Goal: Navigation & Orientation: Find specific page/section

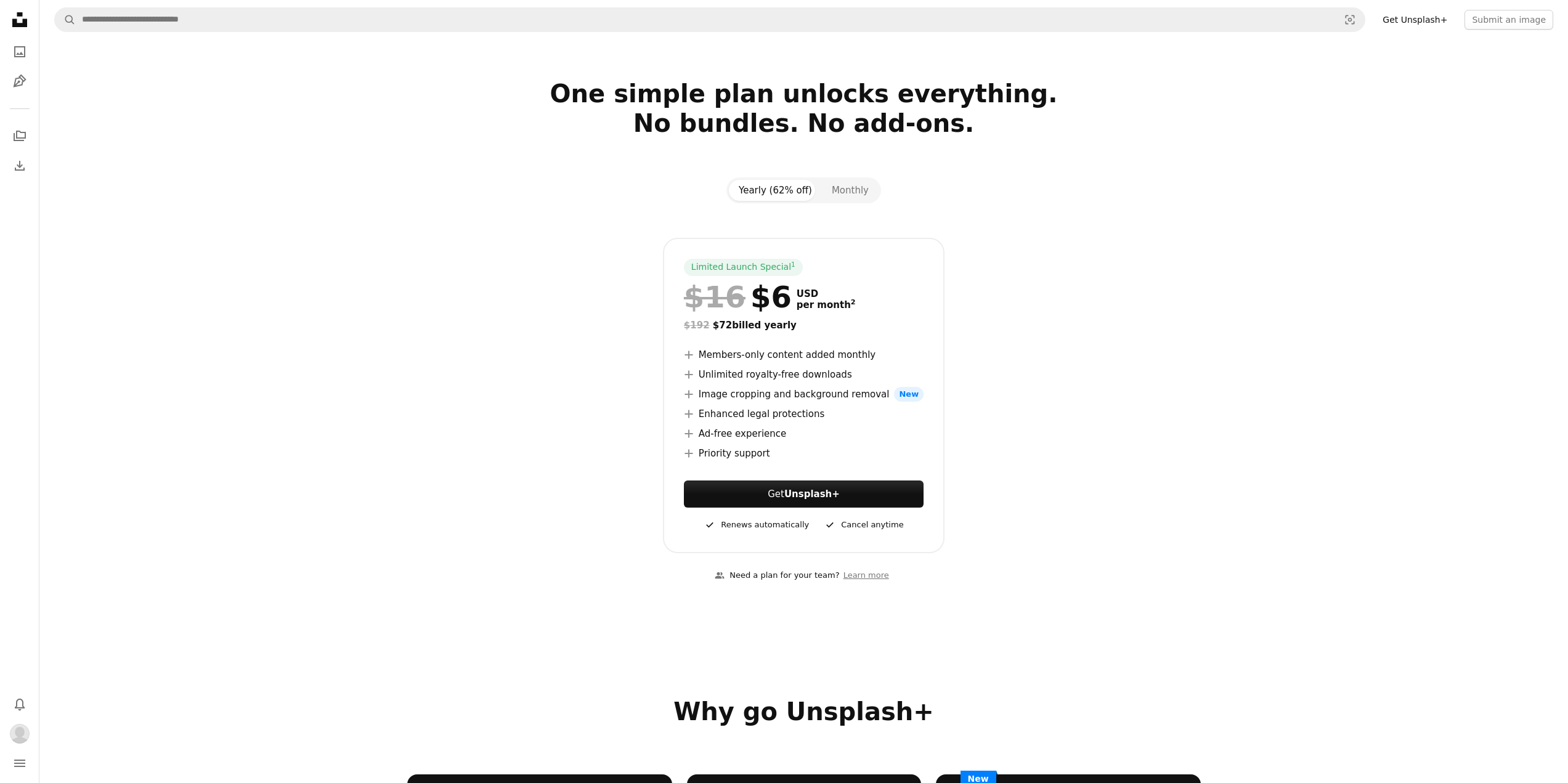
click at [18, 9] on icon "Unsplash logo Unsplash Home" at bounding box center [19, 19] width 25 height 25
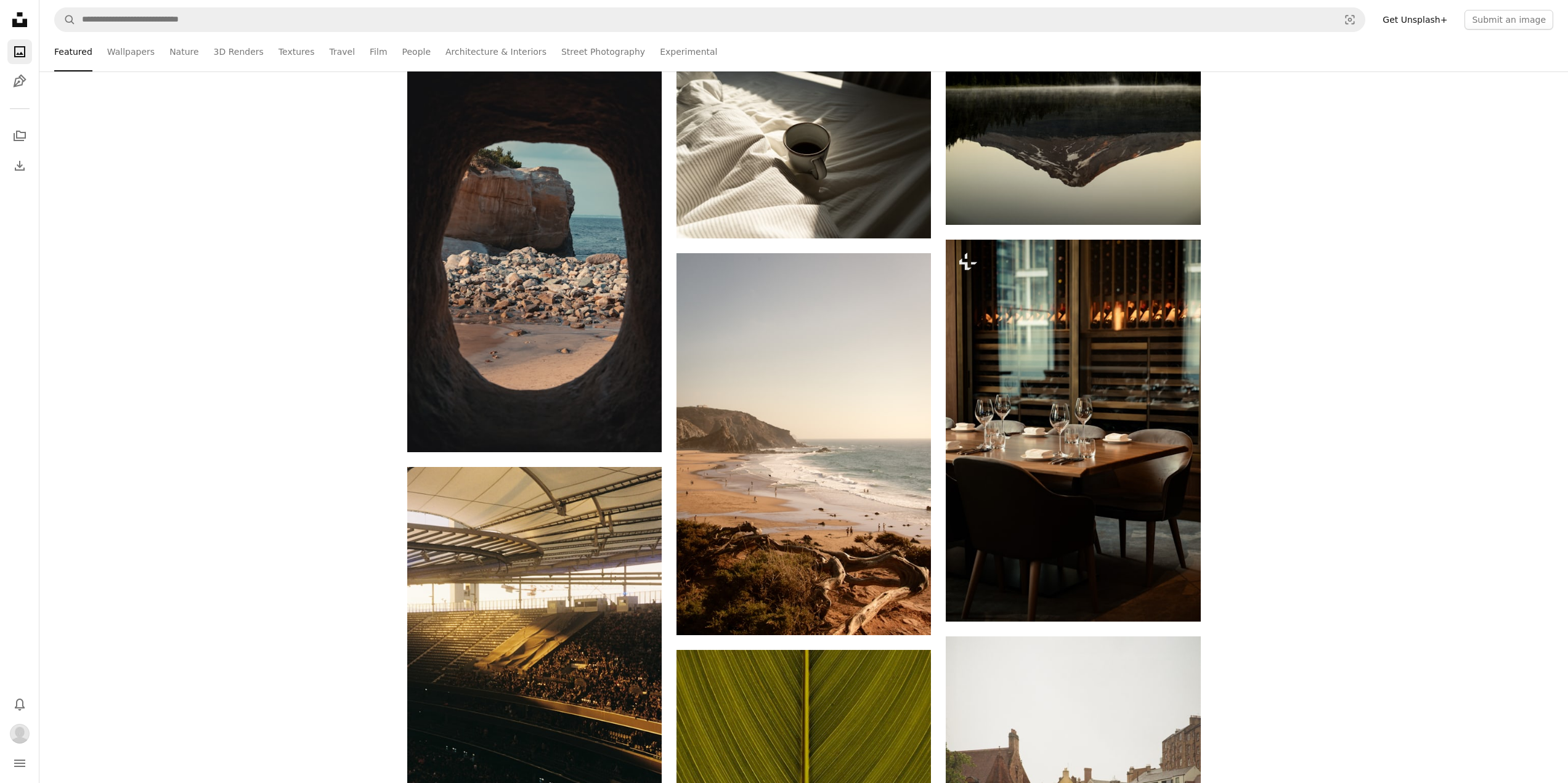
scroll to position [1355, 0]
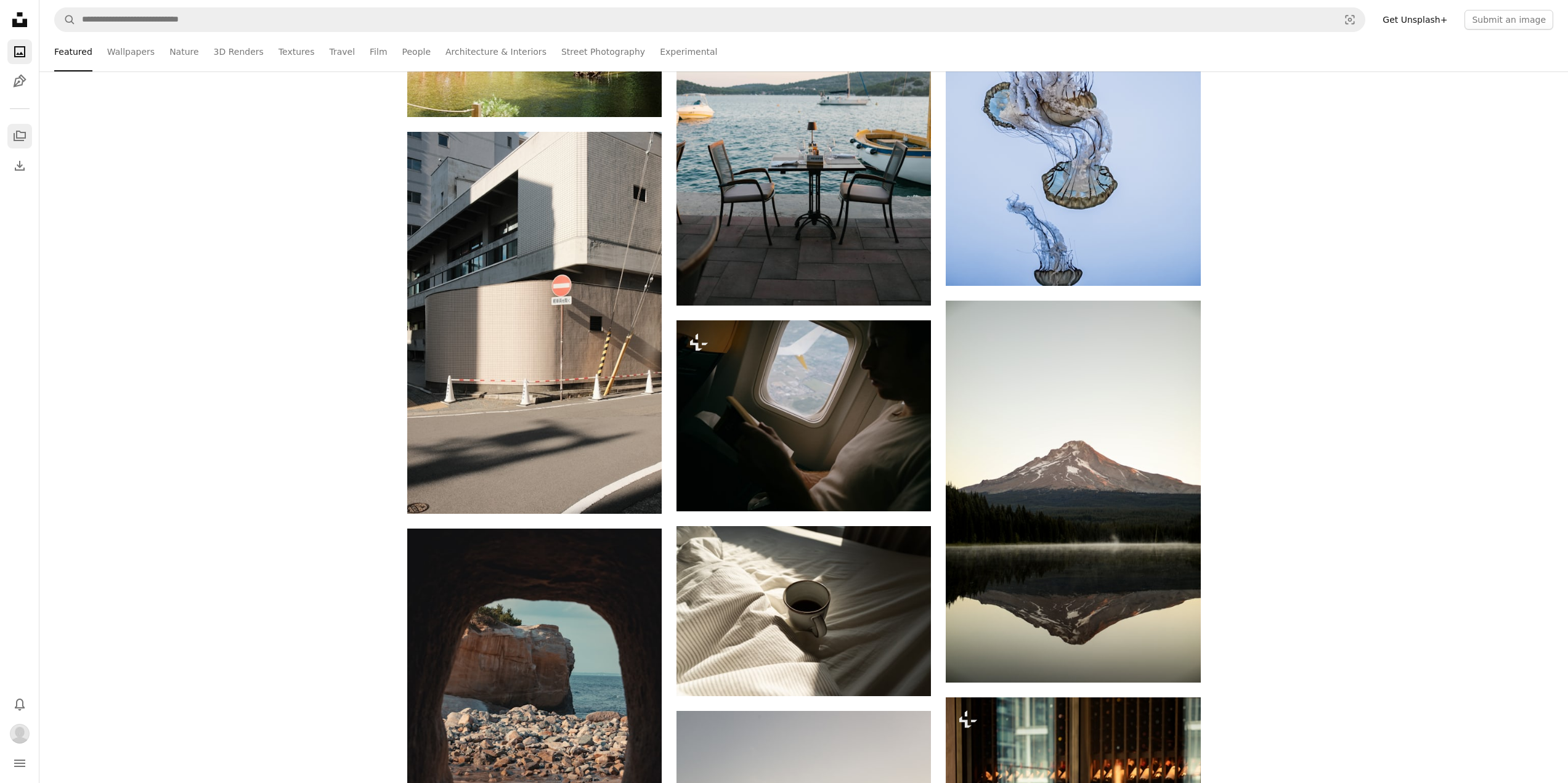
click at [20, 139] on icon "Collections" at bounding box center [20, 135] width 12 height 11
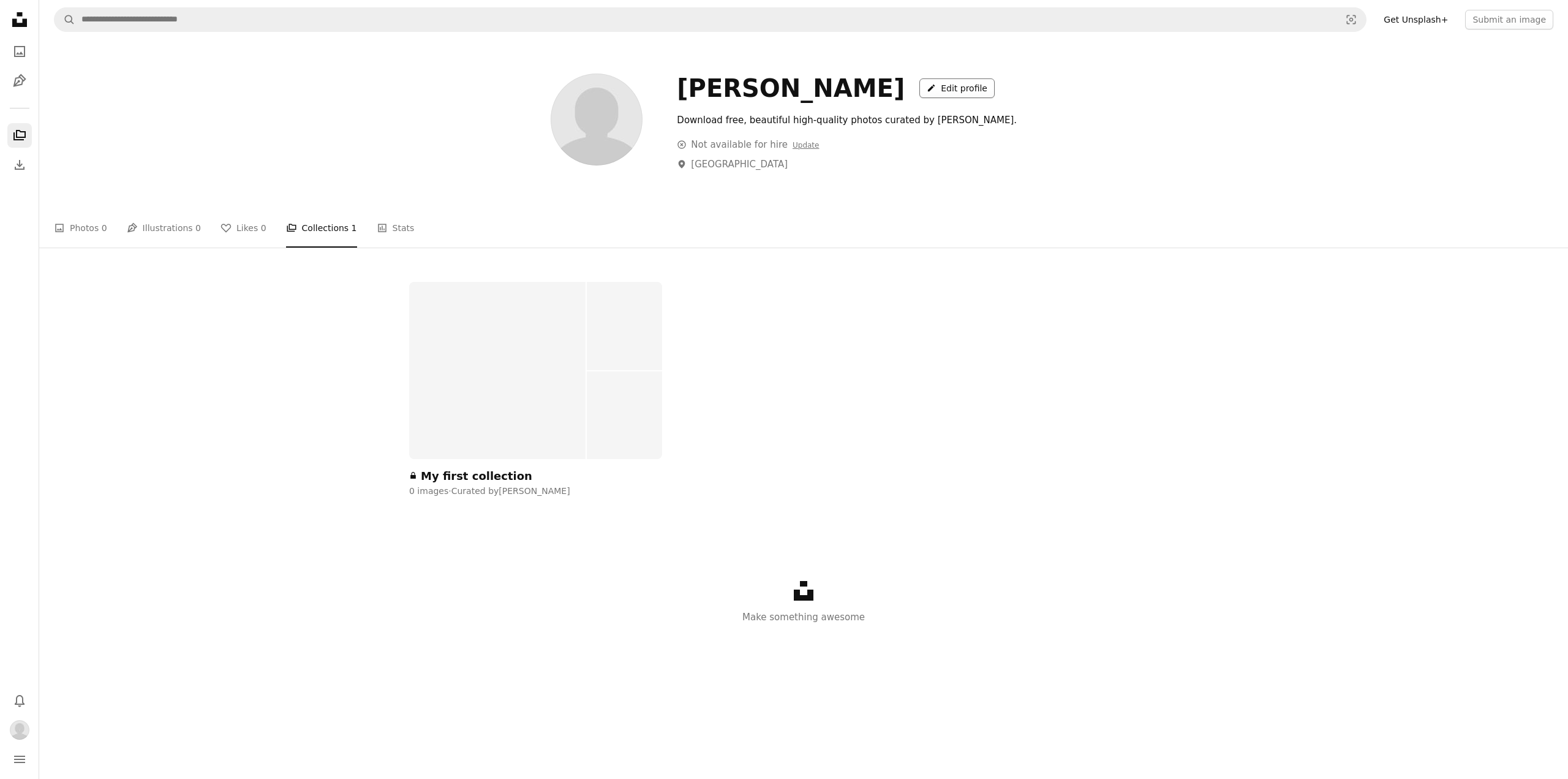
click at [920, 92] on link "A pencil Edit profile" at bounding box center [957, 88] width 75 height 20
